Goal: Information Seeking & Learning: Learn about a topic

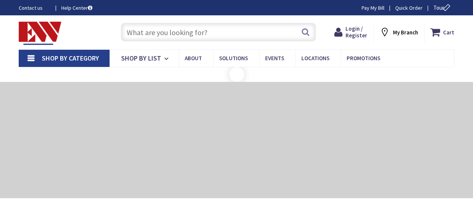
click at [157, 30] on input "text" at bounding box center [218, 32] width 195 height 19
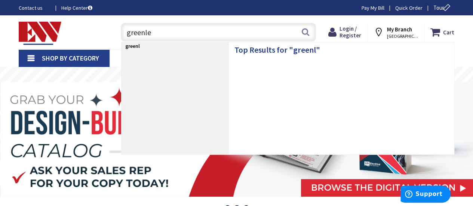
type input "greenlee"
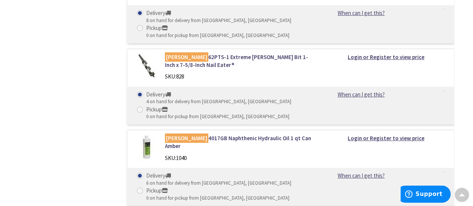
scroll to position [1365, 0]
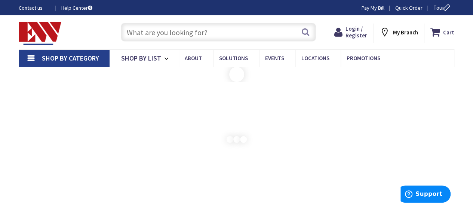
click at [144, 28] on input "text" at bounding box center [218, 32] width 195 height 19
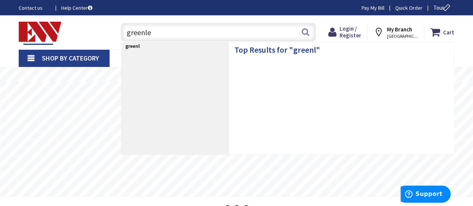
type input "greenlee"
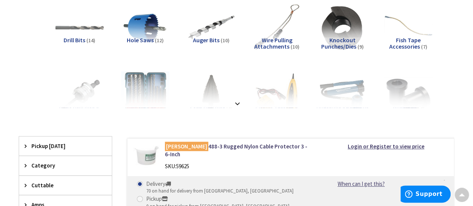
scroll to position [129, 0]
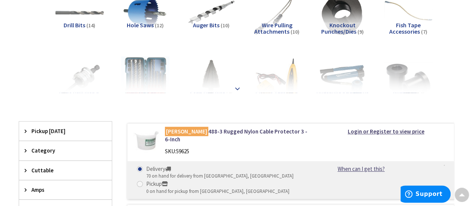
click at [235, 87] on strong at bounding box center [237, 88] width 9 height 8
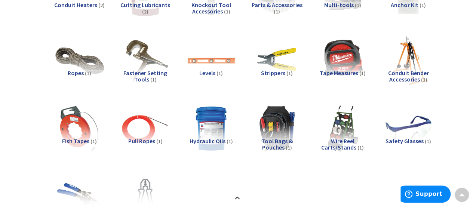
scroll to position [368, 0]
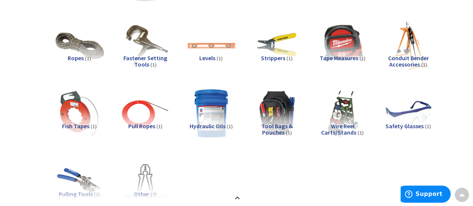
click at [203, 120] on img at bounding box center [210, 113] width 53 height 53
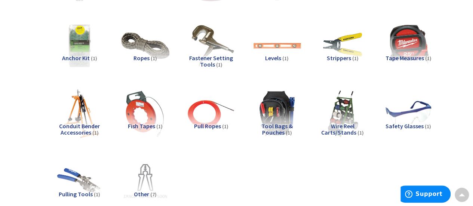
scroll to position [602, 0]
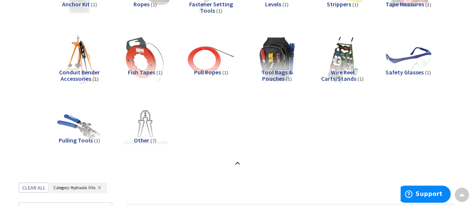
scroll to position [2, 0]
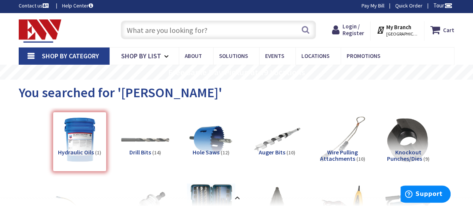
click at [179, 32] on input "text" at bounding box center [218, 30] width 195 height 19
click at [172, 32] on input "text" at bounding box center [218, 30] width 195 height 19
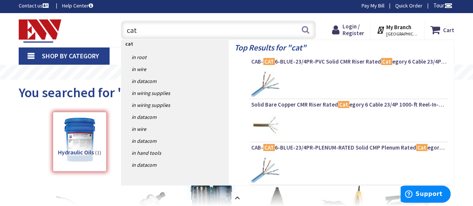
type input "cat5"
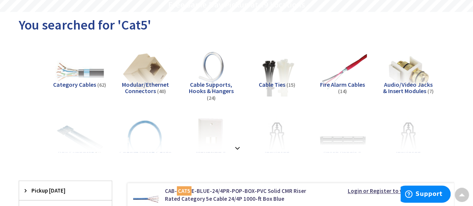
scroll to position [75, 0]
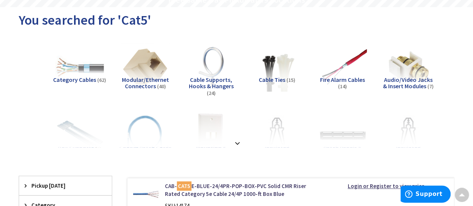
click at [220, 81] on span "Cable Supports, Hooks & Hangers" at bounding box center [211, 83] width 45 height 14
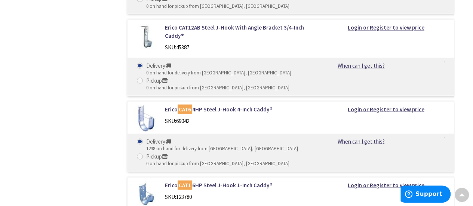
scroll to position [660, 0]
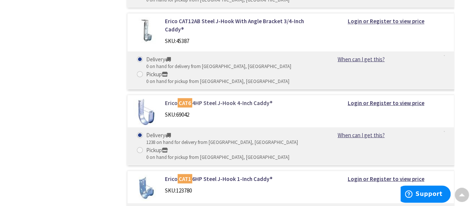
click at [232, 99] on link "Erico CAT6 4HP Steel J-Hook 4-Inch Caddy®" at bounding box center [238, 103] width 147 height 8
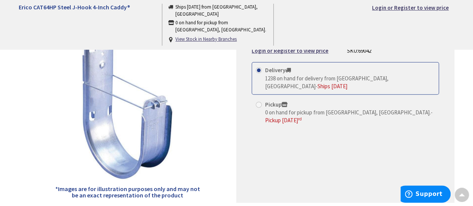
scroll to position [75, 0]
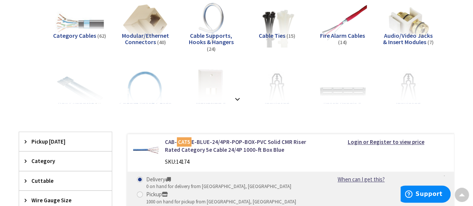
scroll to position [99, 0]
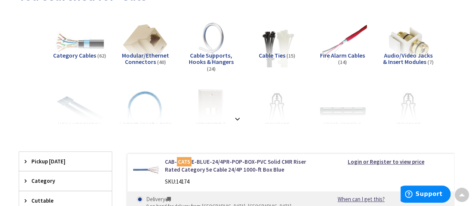
click at [224, 58] on span "Cable Supports, Hooks & Hangers" at bounding box center [211, 59] width 45 height 14
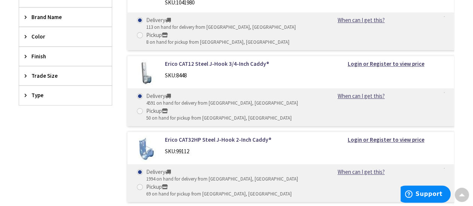
scroll to position [69, 0]
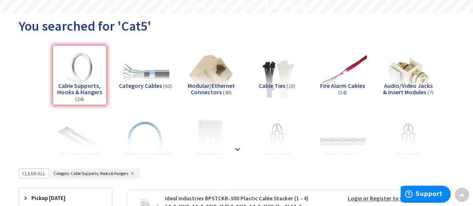
click at [215, 87] on span "Modular/Ethernet Connectors" at bounding box center [211, 89] width 47 height 14
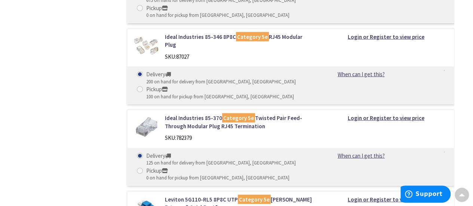
scroll to position [734, 0]
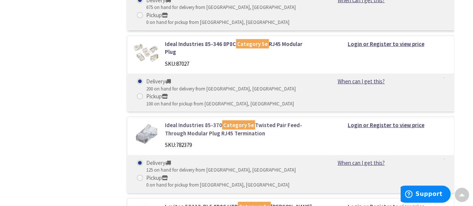
click at [192, 121] on link "Ideal Industries 85-370 Category 5e Twisted Pair Feed-Through Modular Plug RJ45…" at bounding box center [238, 129] width 147 height 16
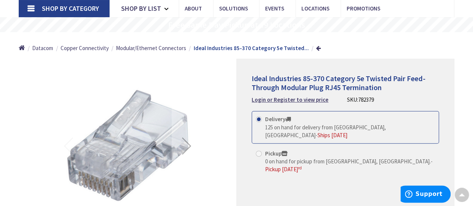
scroll to position [45, 0]
